Goal: Find specific page/section: Find specific page/section

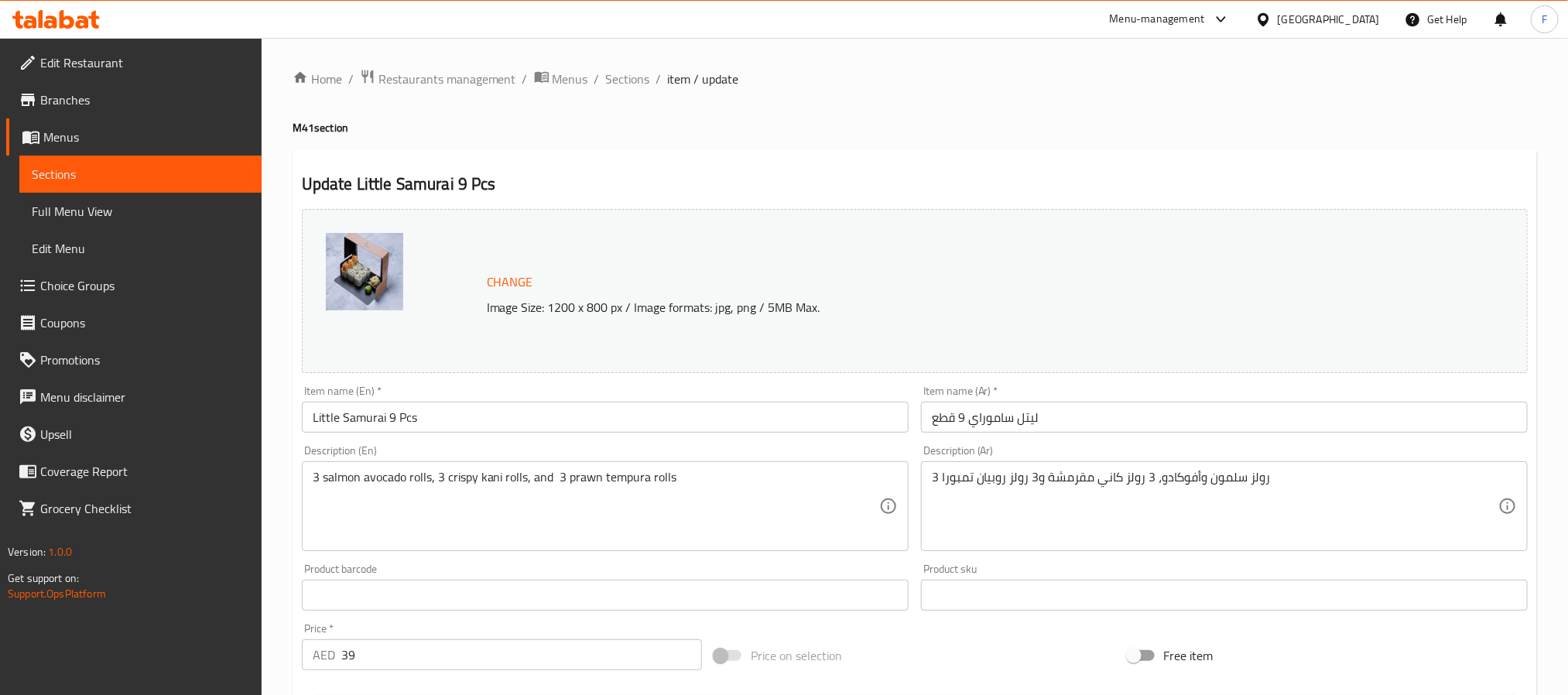
click at [94, 94] on span "Branches" at bounding box center [145, 100] width 209 height 19
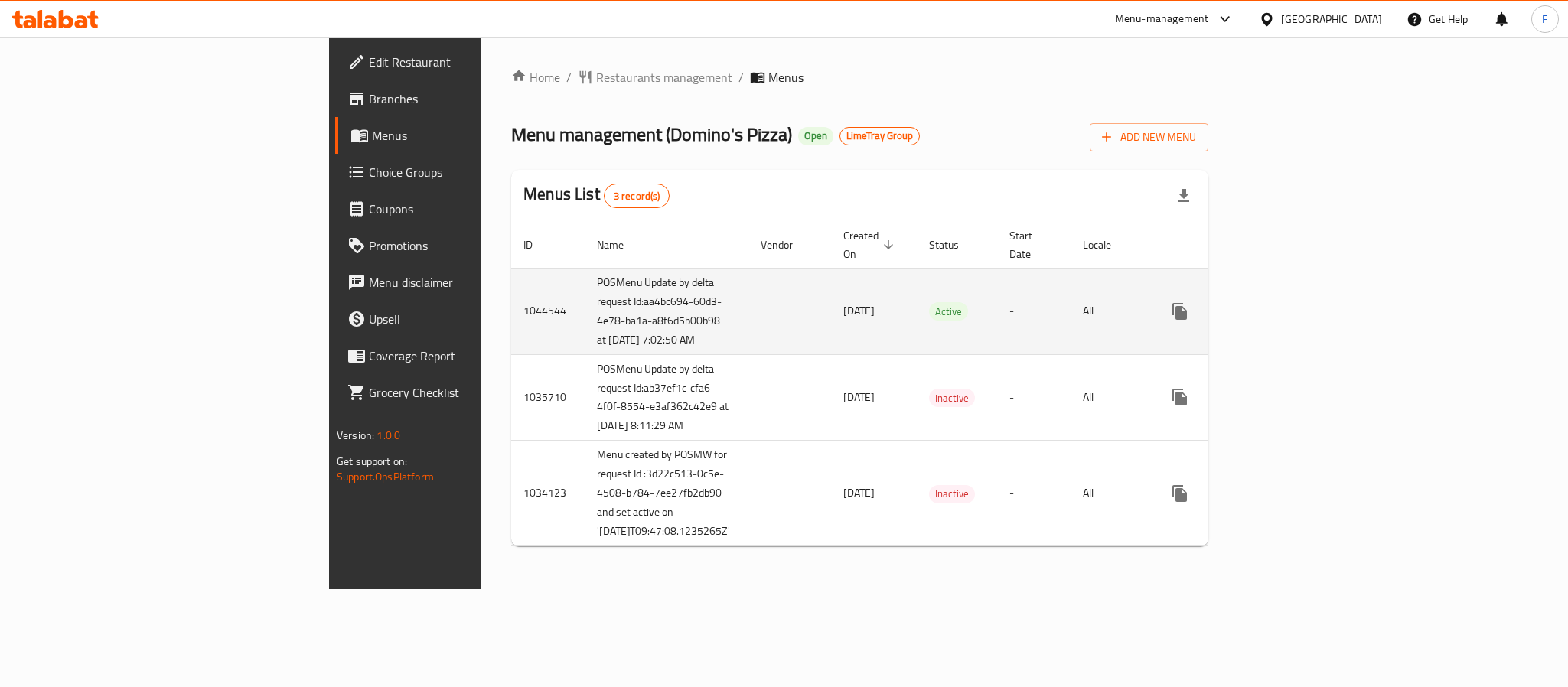
click at [1297, 311] on icon "enhanced table" at bounding box center [1290, 311] width 14 height 14
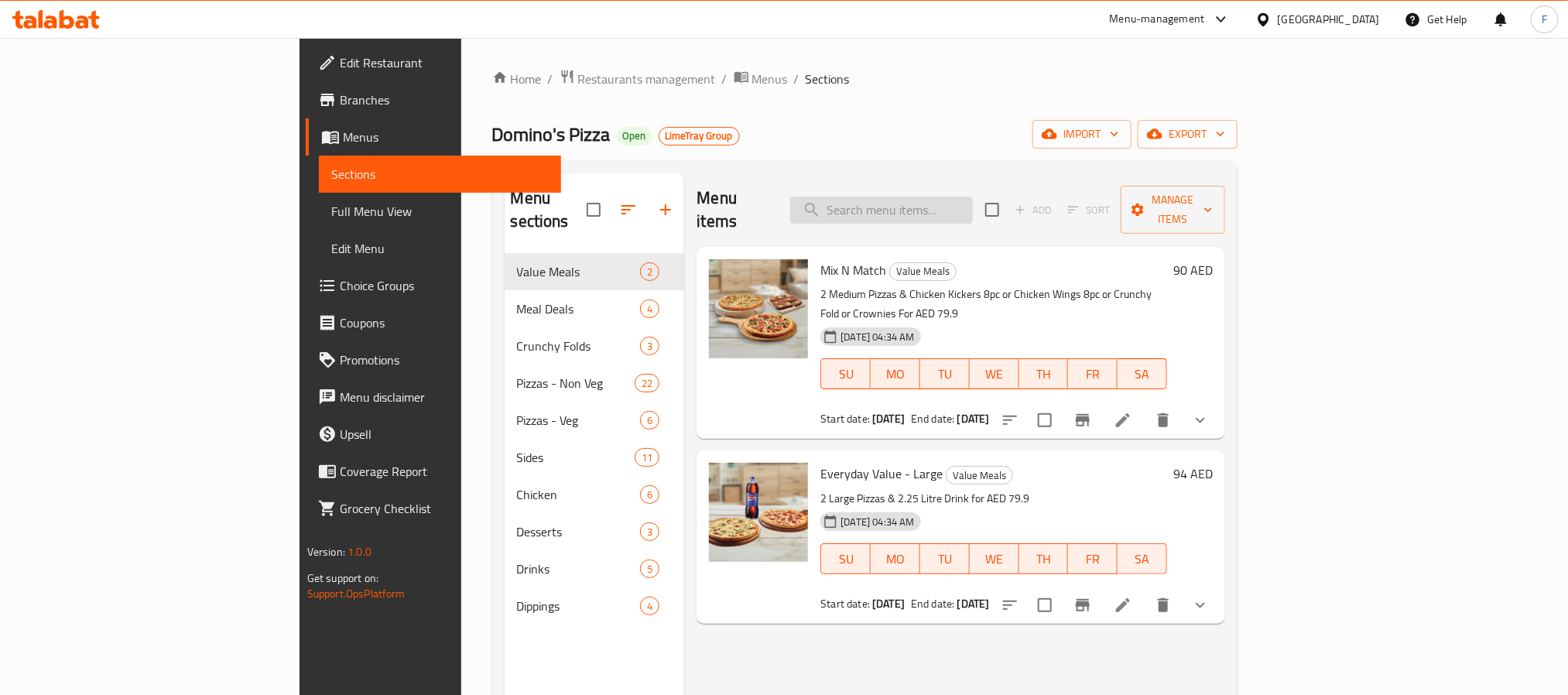
click at [969, 197] on input "search" at bounding box center [882, 210] width 183 height 27
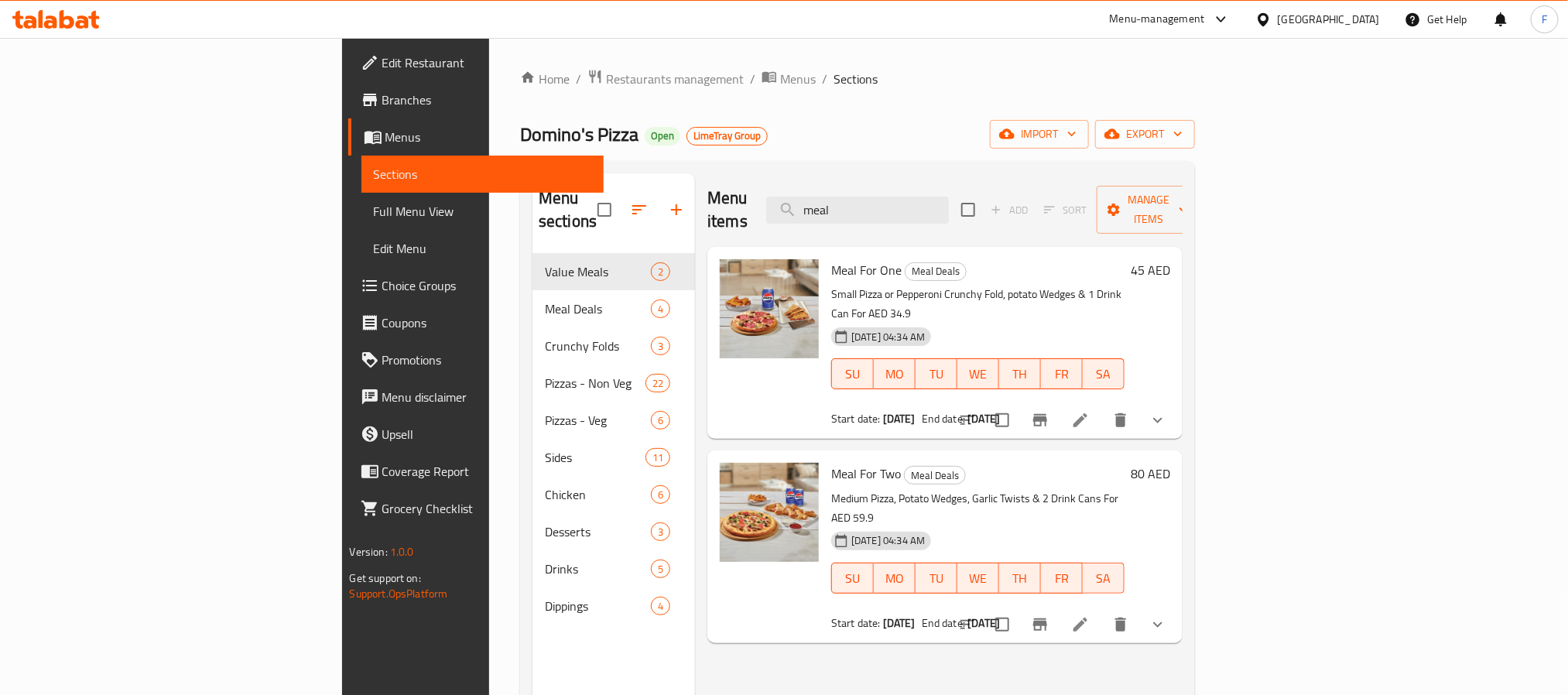
type input "meal"
